Goal: Task Accomplishment & Management: Manage account settings

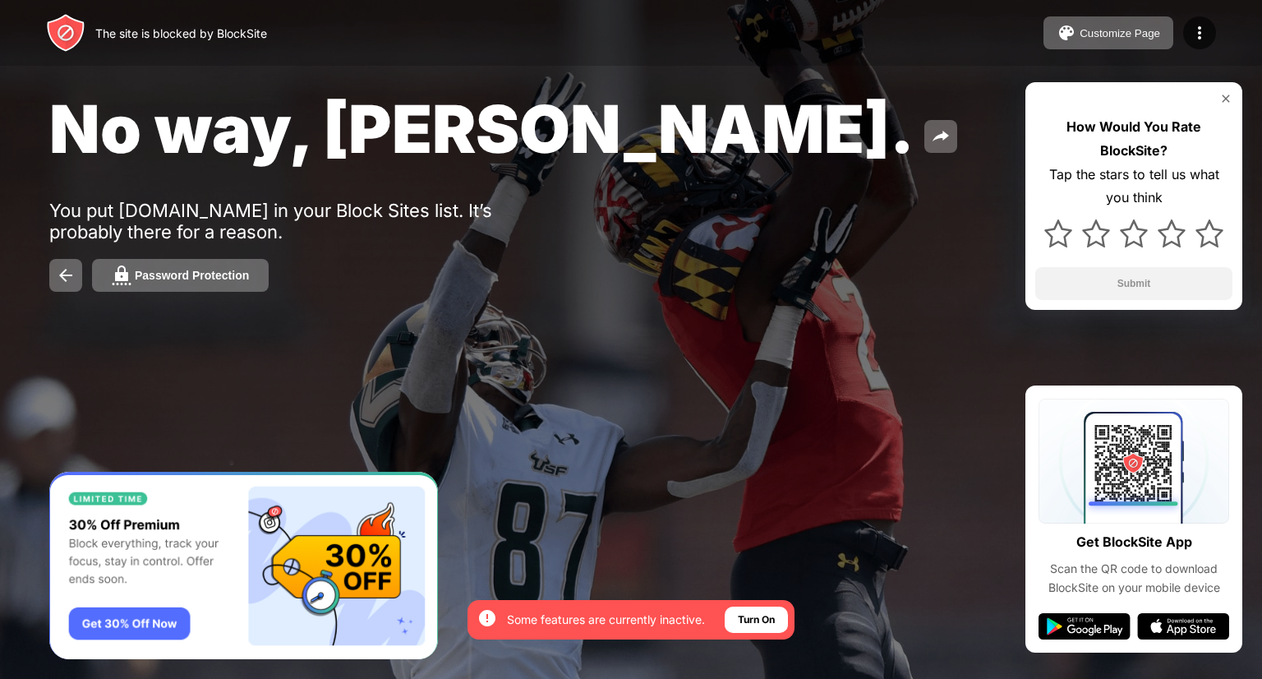
click at [1230, 96] on img at bounding box center [1225, 98] width 13 height 13
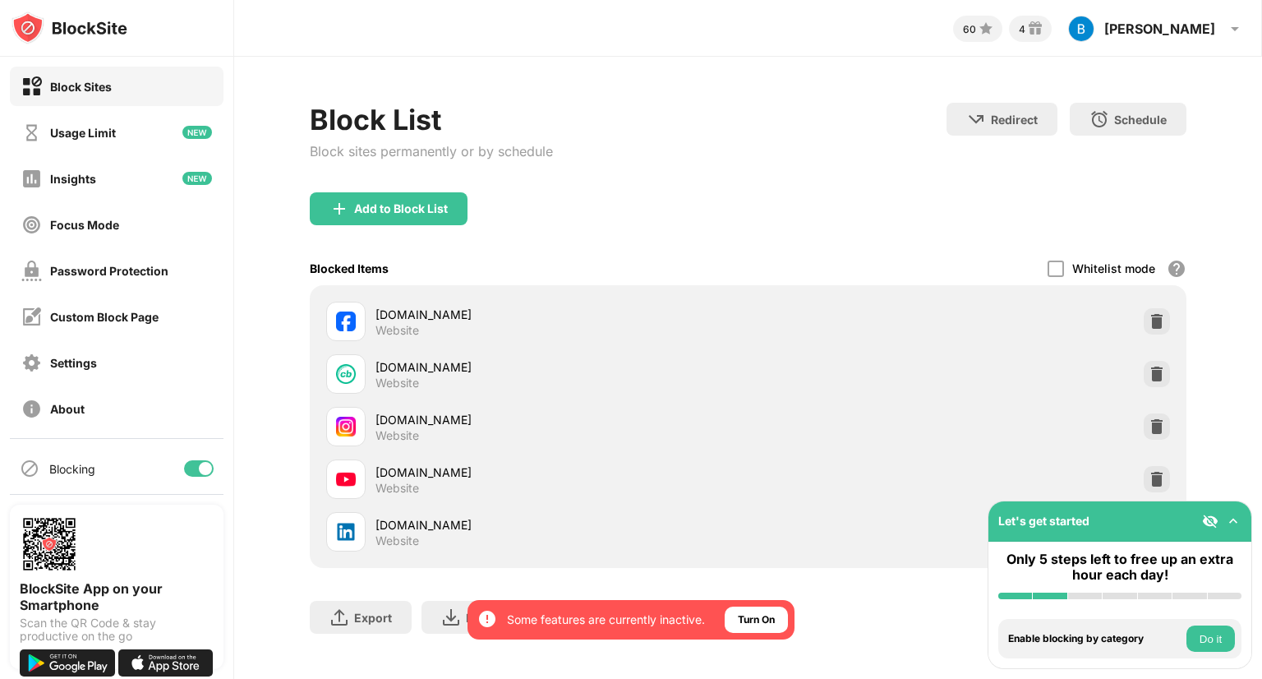
click at [1149, 482] on img at bounding box center [1157, 479] width 16 height 16
click at [1144, 479] on div at bounding box center [1157, 479] width 26 height 26
